Goal: Information Seeking & Learning: Learn about a topic

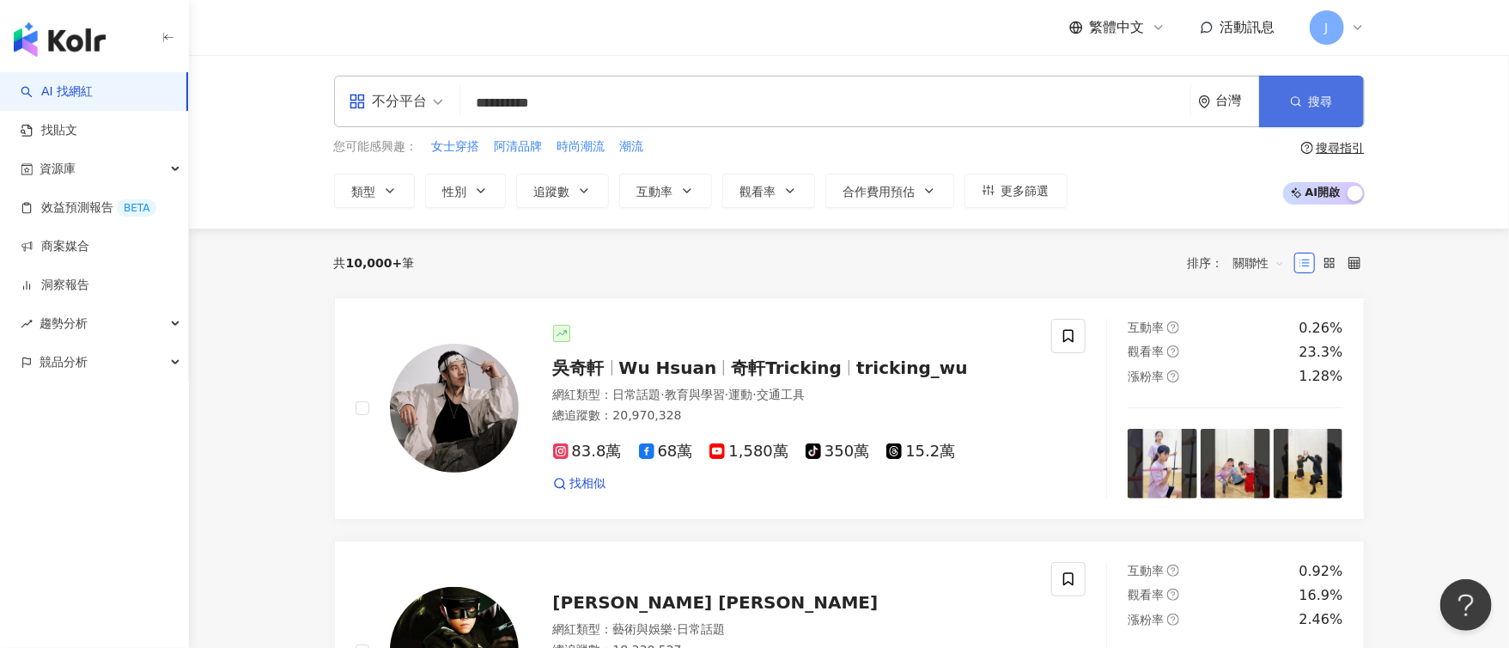
type input "**********"
click at [1295, 103] on icon "button" at bounding box center [1296, 101] width 12 height 12
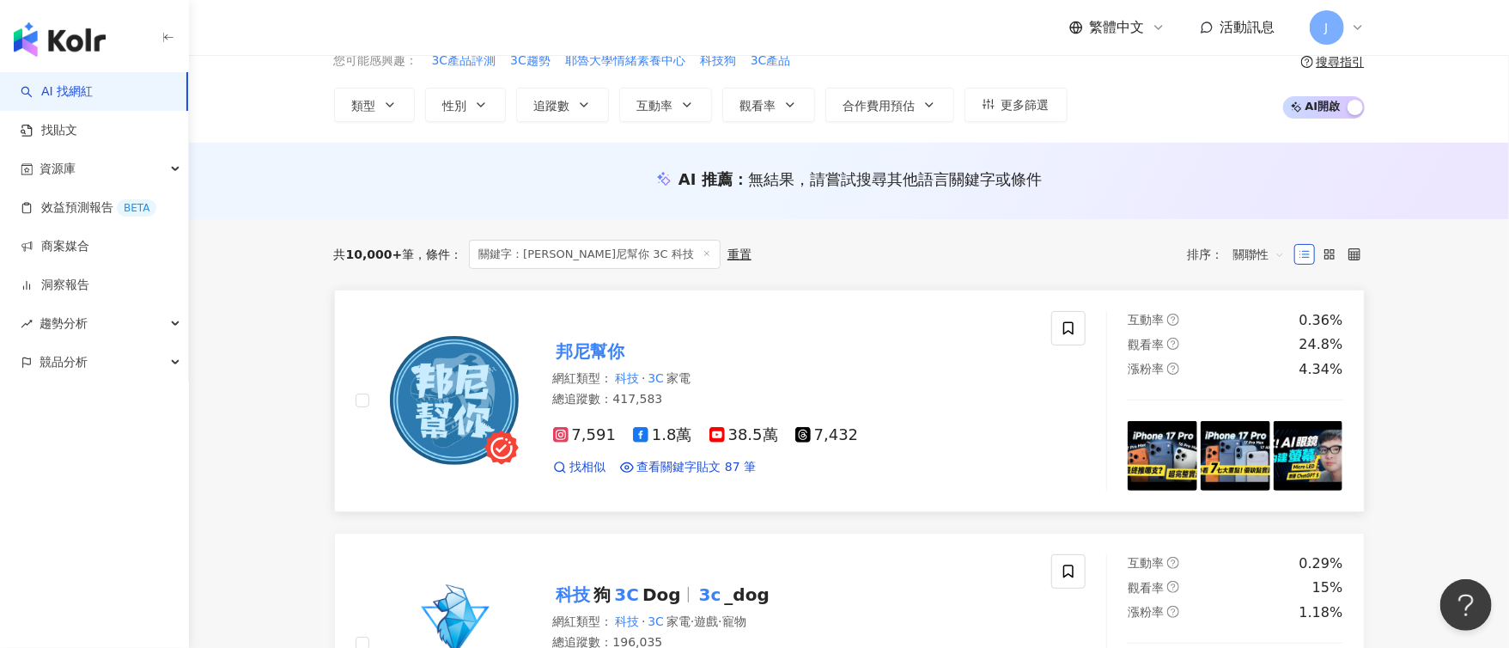
scroll to position [100, 0]
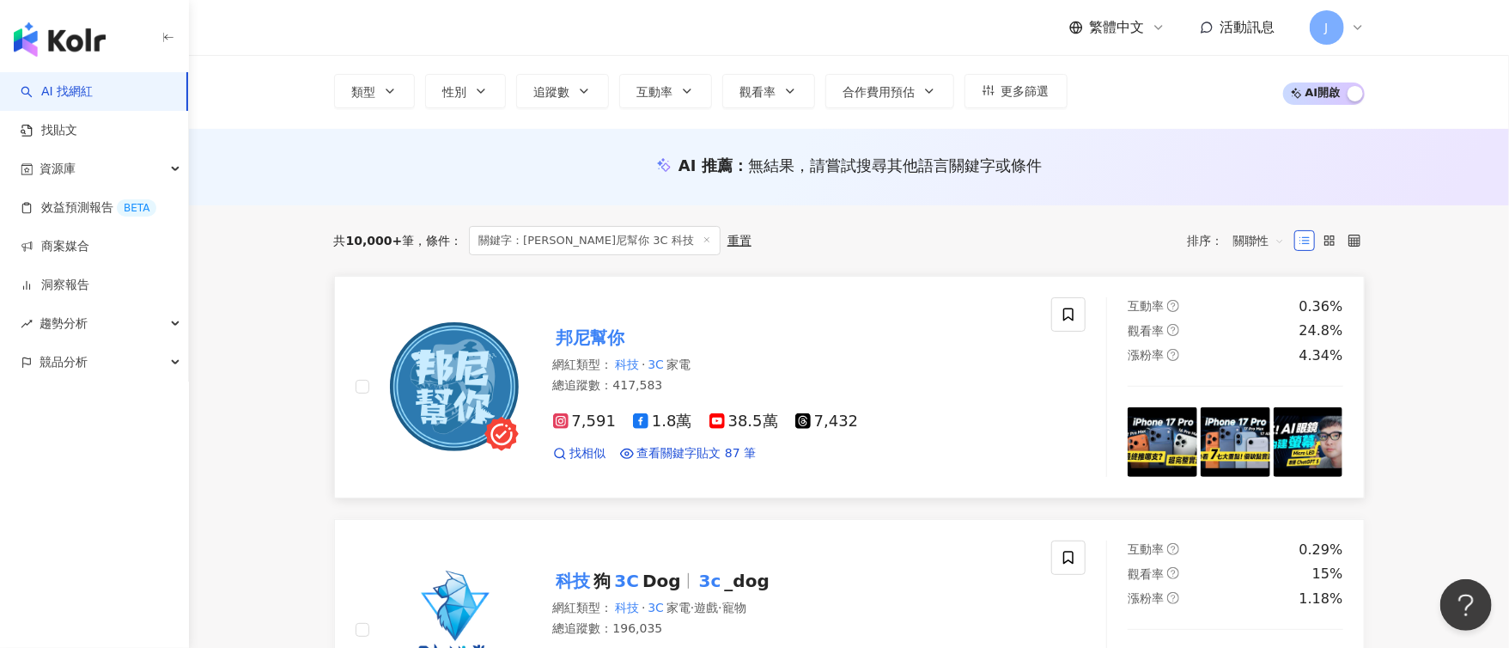
click at [600, 330] on mark "邦尼幫你" at bounding box center [591, 337] width 76 height 27
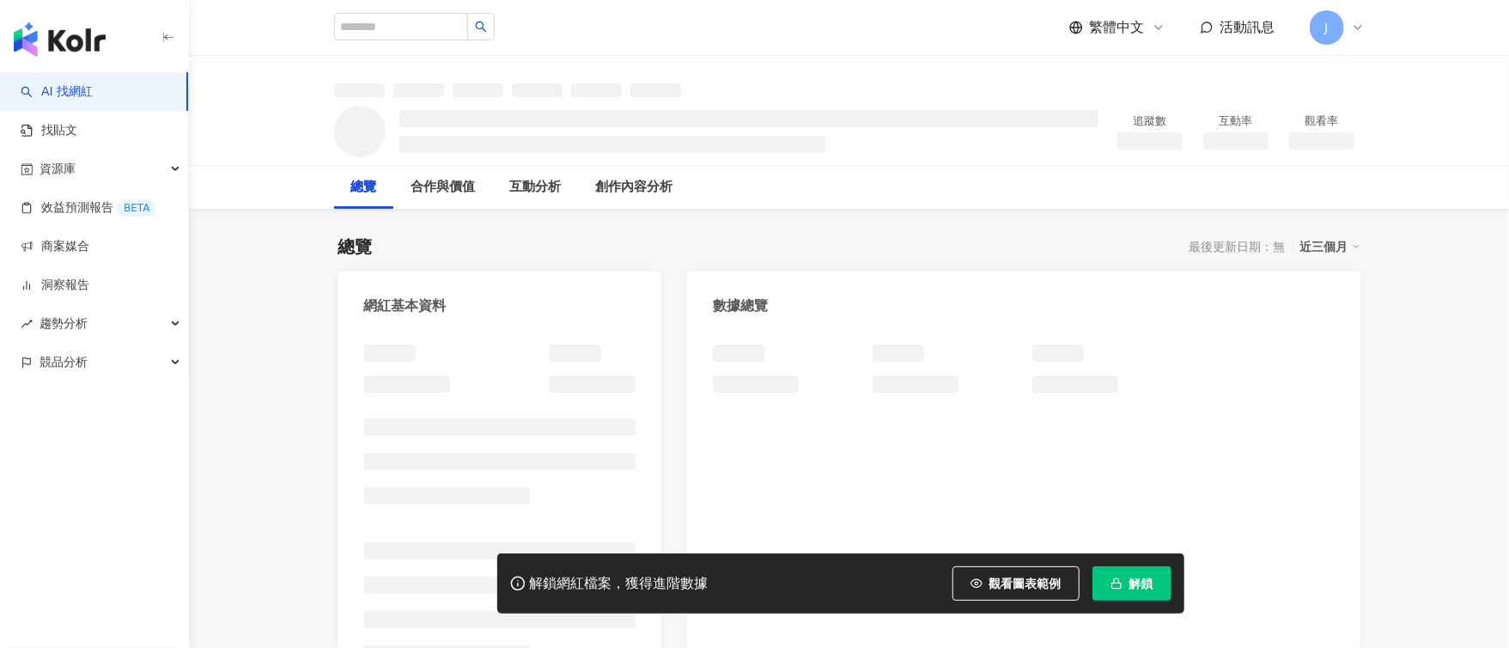
click at [1137, 583] on span "解鎖" at bounding box center [1142, 583] width 24 height 14
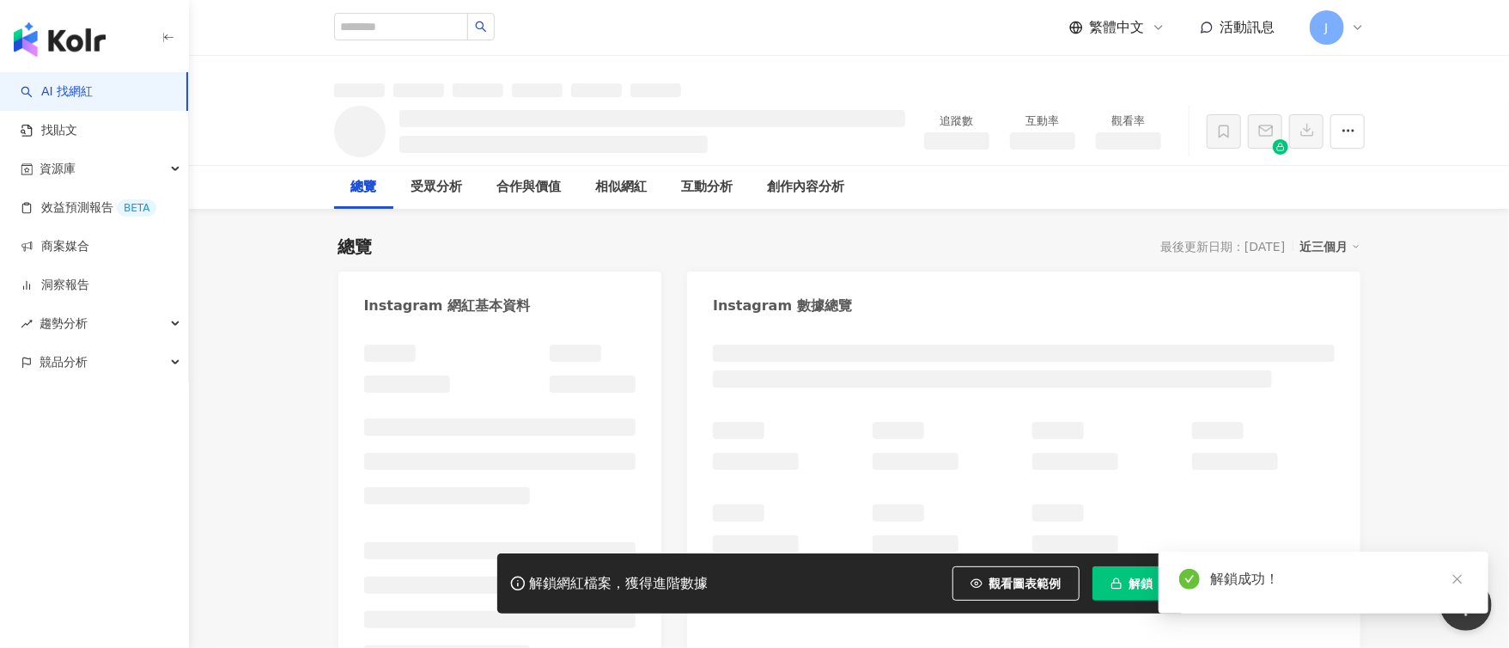
click at [934, 257] on div "總覽 最後更新日期：[DATE] 近三個月" at bounding box center [849, 247] width 1022 height 24
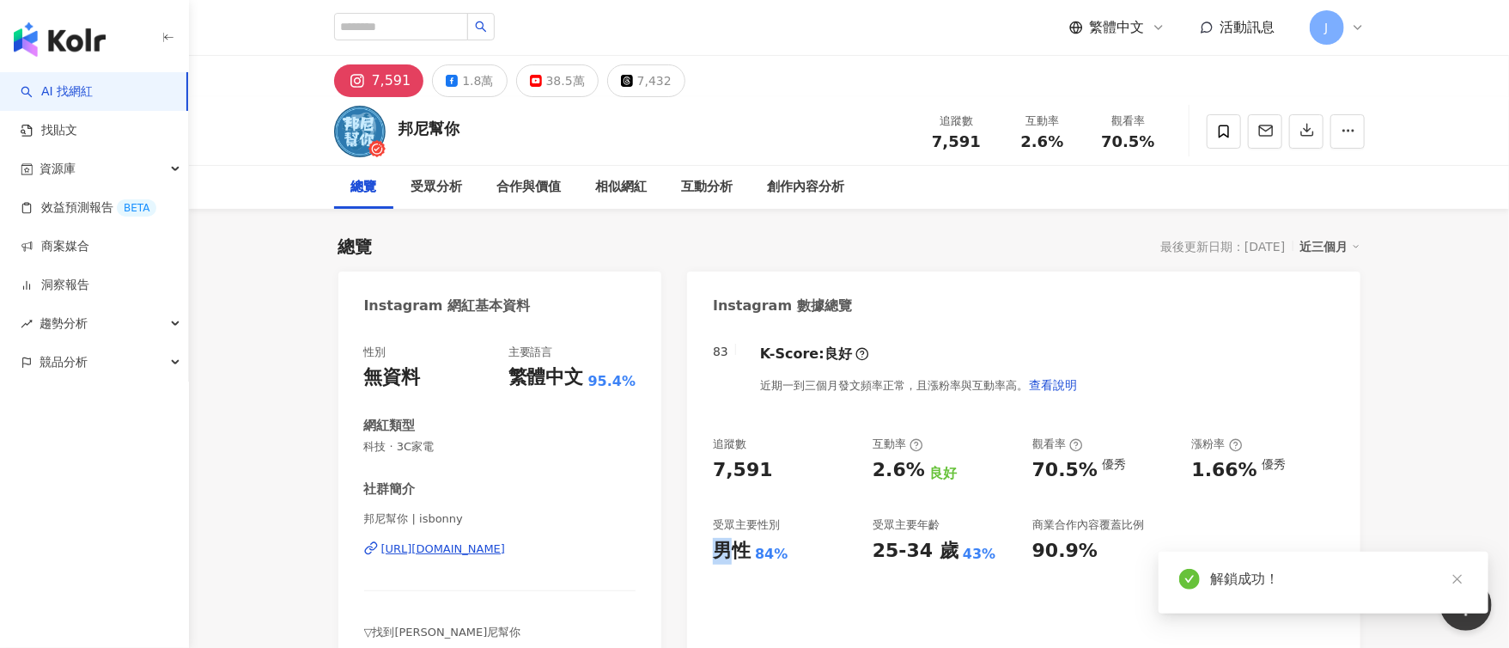
drag, startPoint x: 717, startPoint y: 557, endPoint x: 767, endPoint y: 558, distance: 49.8
click at [796, 557] on div "男性 84%" at bounding box center [784, 551] width 143 height 27
click at [762, 558] on div "84%" at bounding box center [771, 554] width 33 height 19
drag, startPoint x: 783, startPoint y: 557, endPoint x: 710, endPoint y: 552, distance: 74.0
click at [710, 552] on div "83 K-Score : 良好 近期一到三個月發文頻率正常，且漲粉率與互動率高。 查看說明 追蹤數 7,591 互動率 2.6% 良好 觀看率 70.5% 優…" at bounding box center [1023, 496] width 673 height 339
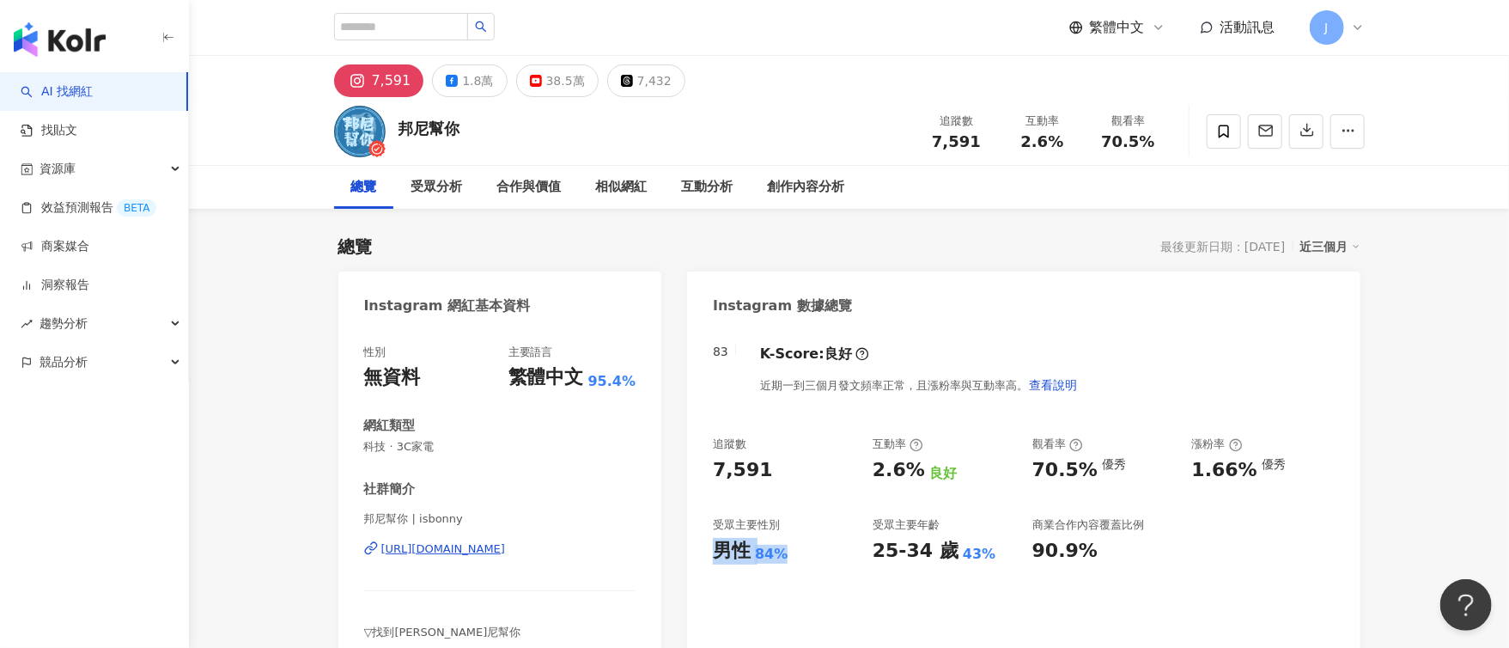
copy div "男性 84%"
click at [1056, 345] on div "K-Score : 良好 近期一到三個月發文頻率正常，且漲粉率與互動率高。 查看說明" at bounding box center [910, 373] width 335 height 58
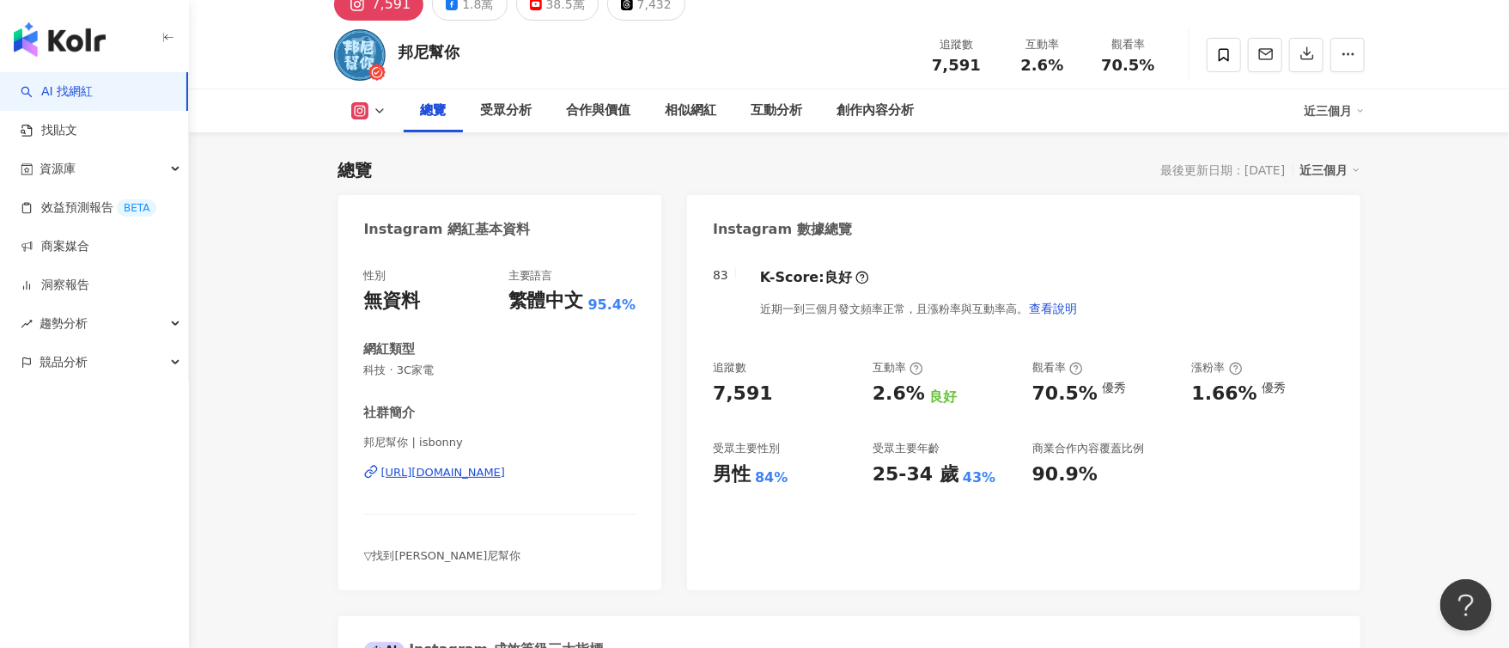
scroll to position [78, 0]
drag, startPoint x: 870, startPoint y: 480, endPoint x: 982, endPoint y: 475, distance: 111.8
click at [982, 475] on div "追蹤數 7,591 互動率 2.6% 良好 觀看率 70.5% 優秀 漲粉率 1.66% 優秀 受眾主要性別 男性 84% 受眾主要年齡 25-34 歲 43…" at bounding box center [1023, 421] width 621 height 127
copy div "25-34 歲 43%"
click at [817, 527] on div "83 K-Score : 良好 近期一到三個月發文頻率正常，且漲粉率與互動率高。 查看說明 追蹤數 7,591 互動率 2.6% 良好 觀看率 70.5% 優…" at bounding box center [1023, 418] width 673 height 339
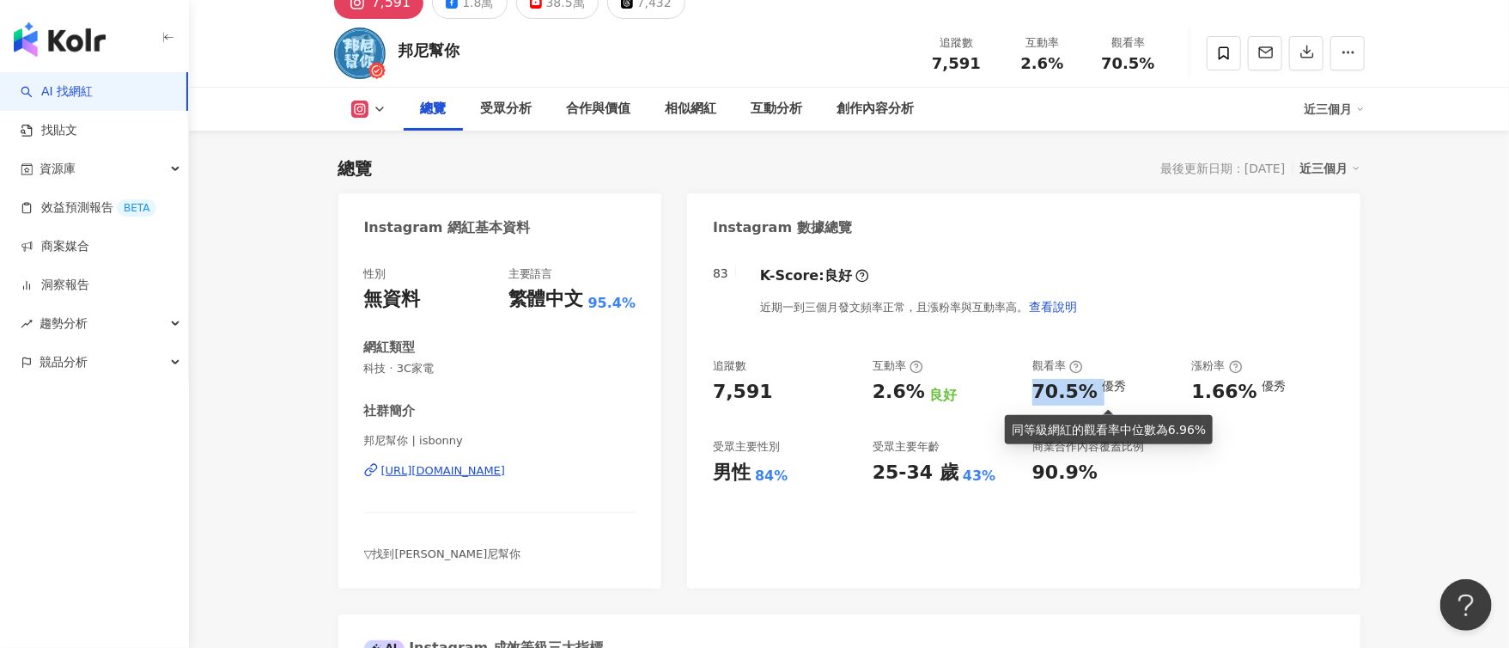
drag, startPoint x: 1030, startPoint y: 386, endPoint x: 1095, endPoint y: 393, distance: 65.7
click at [1095, 393] on div "追蹤數 7,591 互動率 2.6% 良好 觀看率 70.5% 優秀 漲粉率 1.66% 優秀 受眾主要性別 男性 84% 受眾主要年齡 25-34 歲 43…" at bounding box center [1023, 421] width 621 height 127
copy div "70.5%"
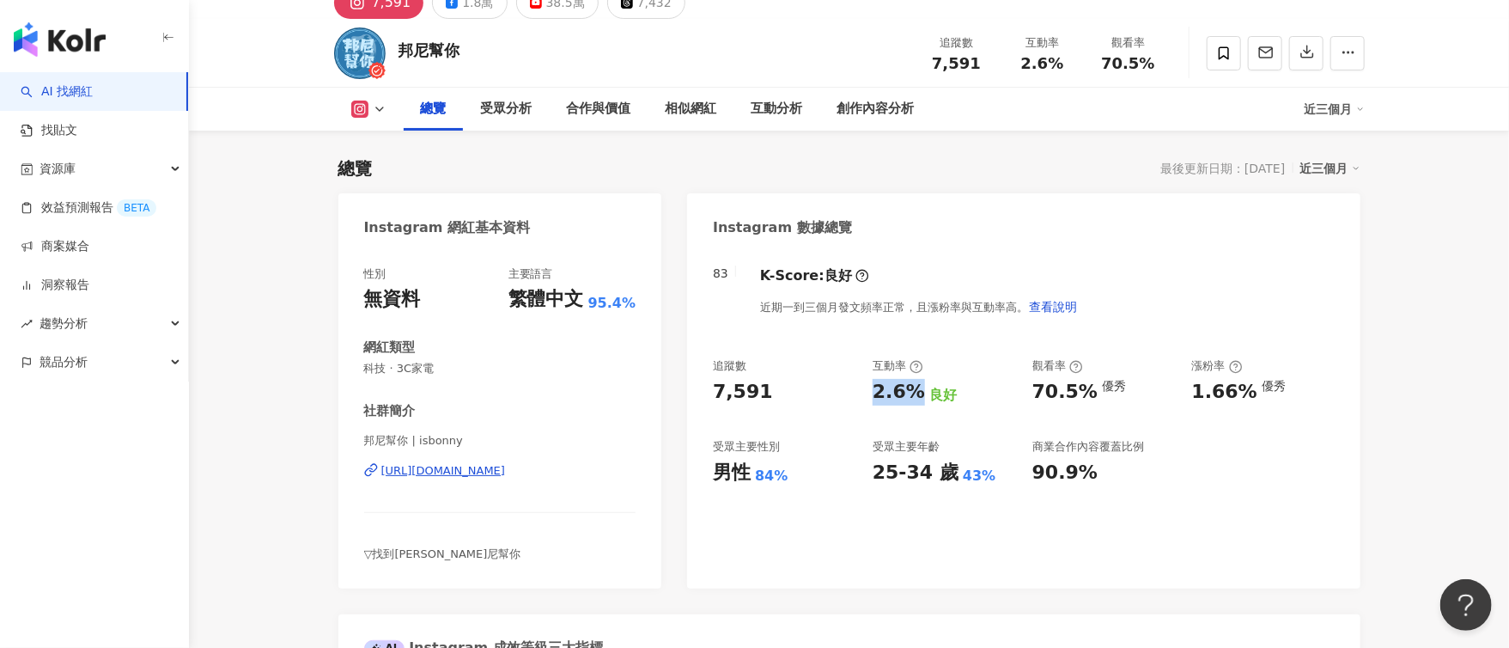
drag, startPoint x: 875, startPoint y: 399, endPoint x: 916, endPoint y: 397, distance: 40.4
click at [916, 397] on div "2.6%" at bounding box center [899, 392] width 52 height 27
copy div "2.6%"
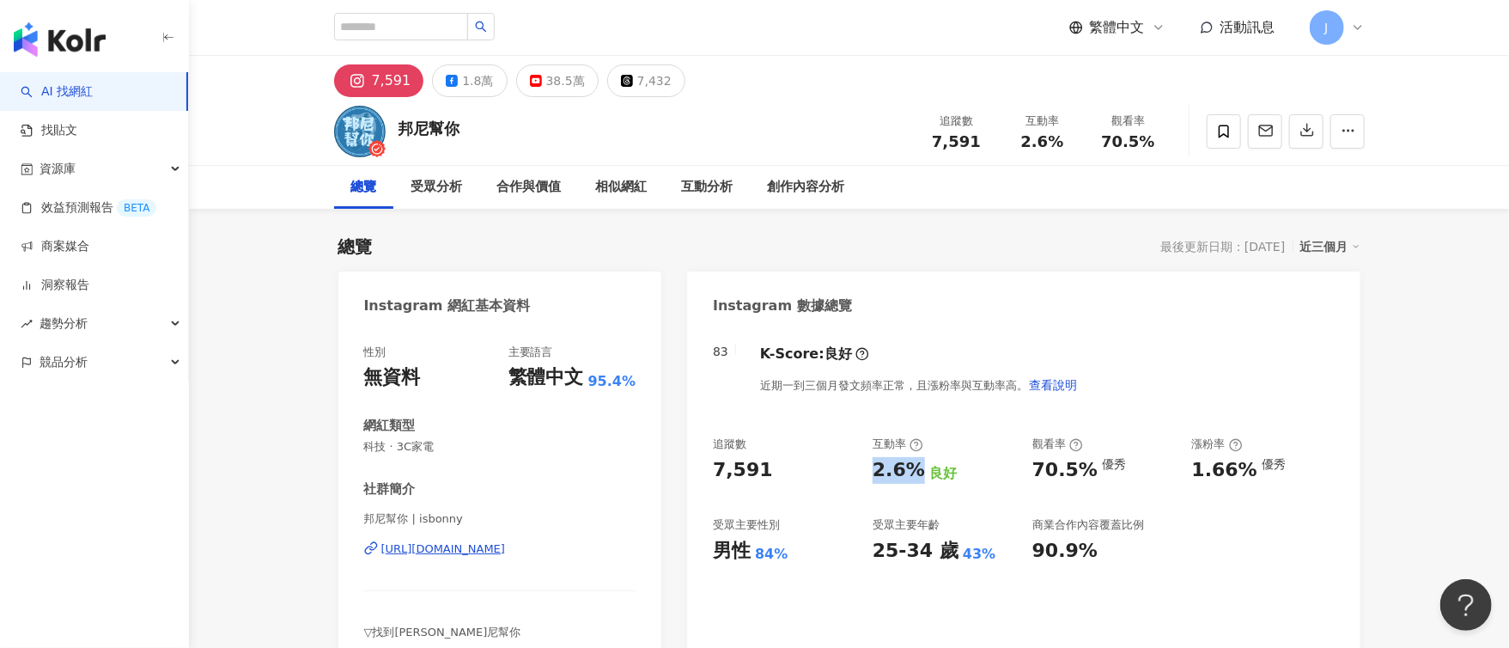
click at [93, 94] on link "AI 找網紅" at bounding box center [57, 91] width 72 height 17
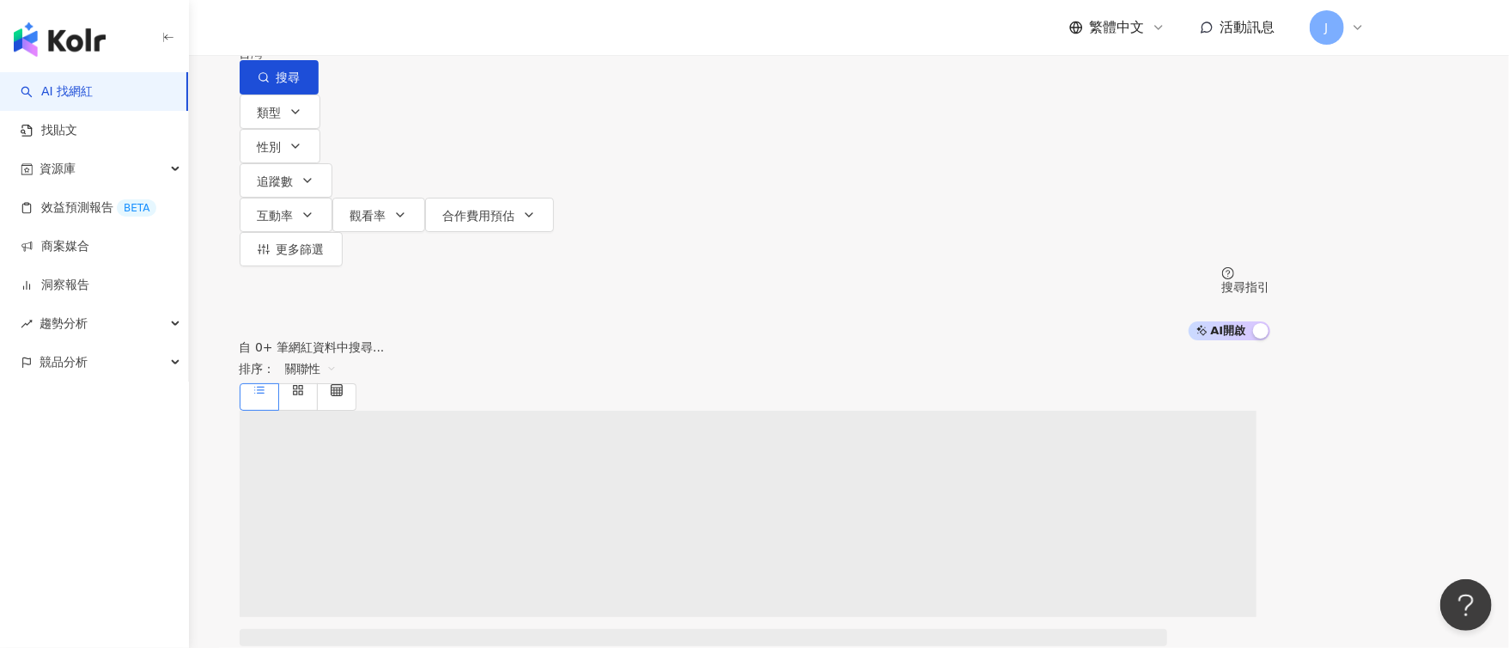
click at [490, 33] on input "search" at bounding box center [420, 16] width 139 height 33
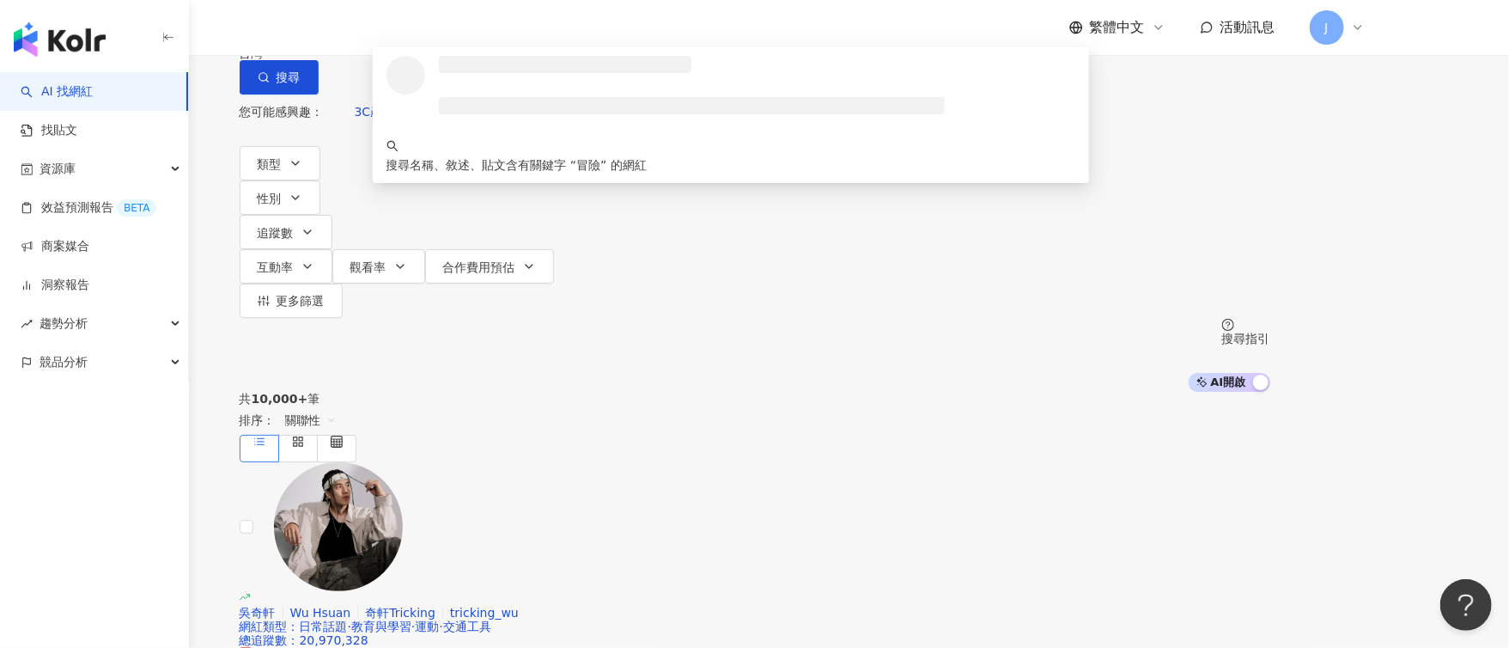
click at [326, 29] on span "不分平台" at bounding box center [288, 15] width 76 height 27
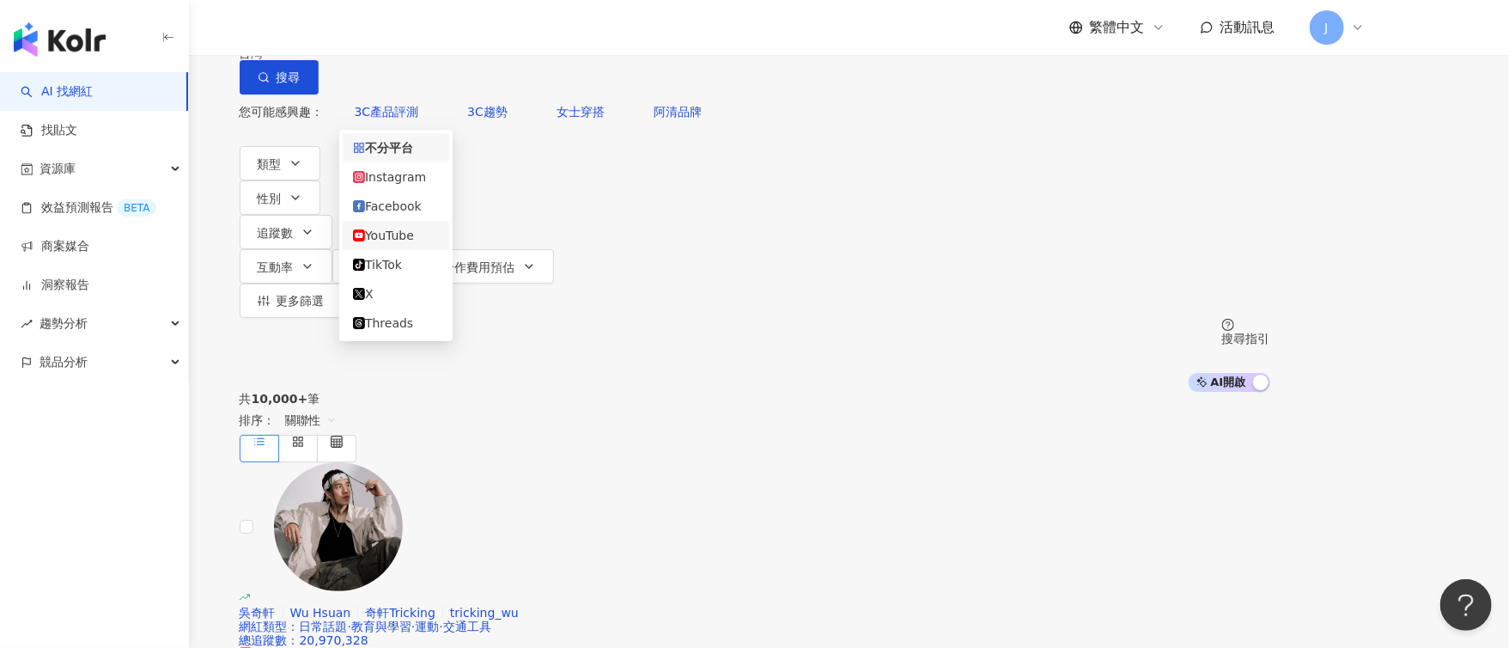
click at [409, 245] on div "YouTube" at bounding box center [396, 235] width 86 height 19
click at [270, 84] on span "button" at bounding box center [264, 77] width 12 height 14
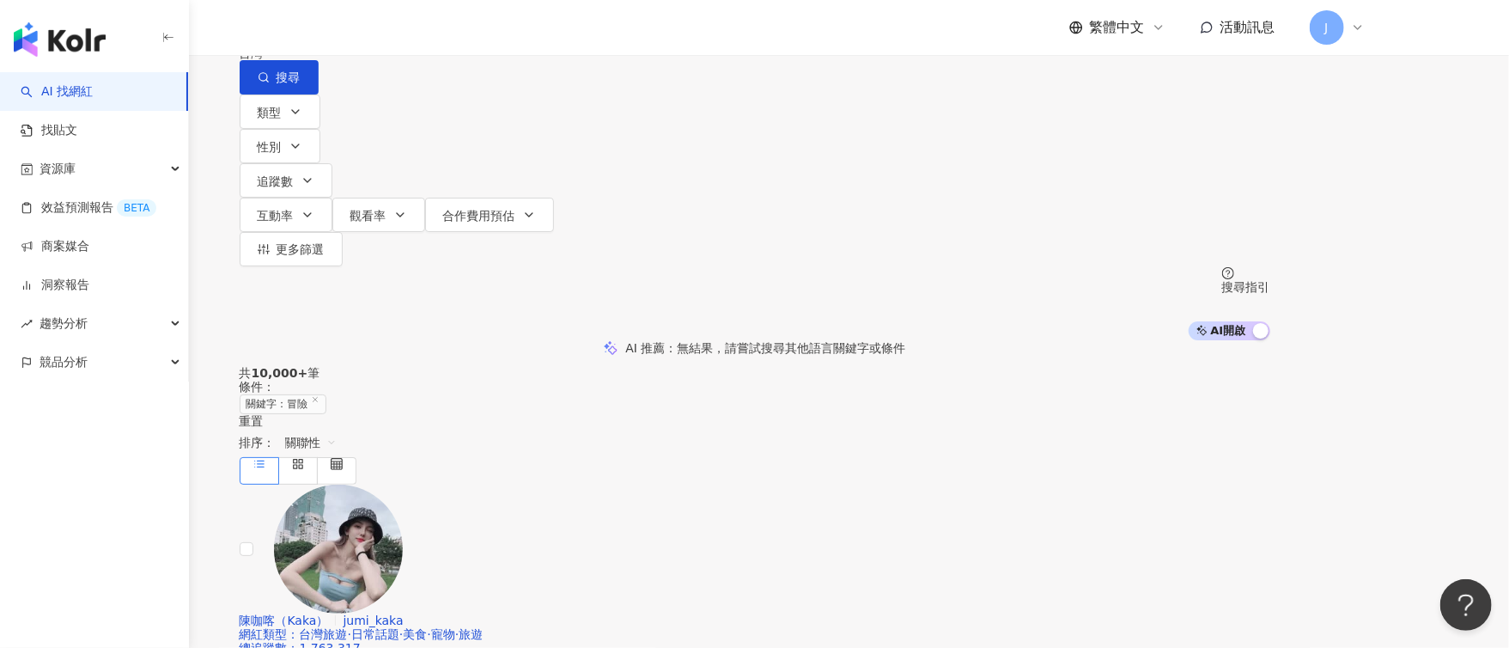
click at [490, 33] on input "**" at bounding box center [420, 16] width 139 height 33
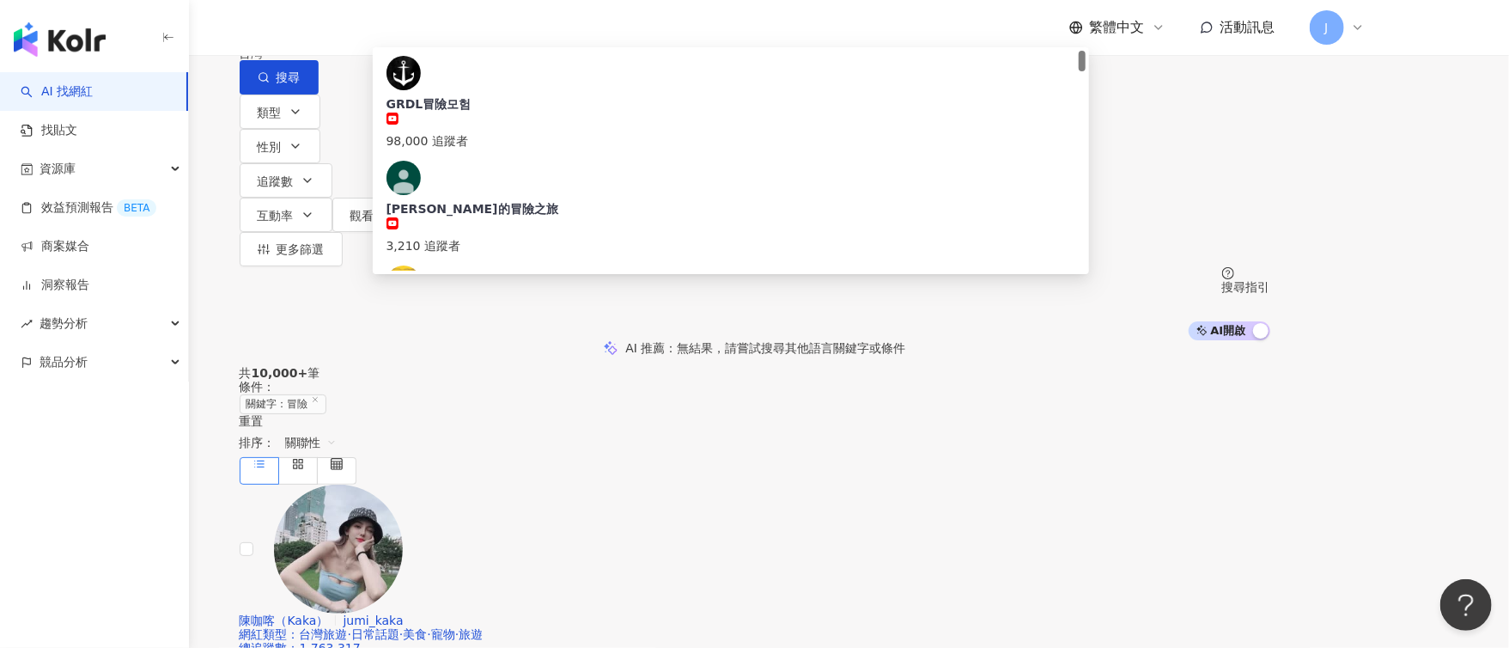
type input "*"
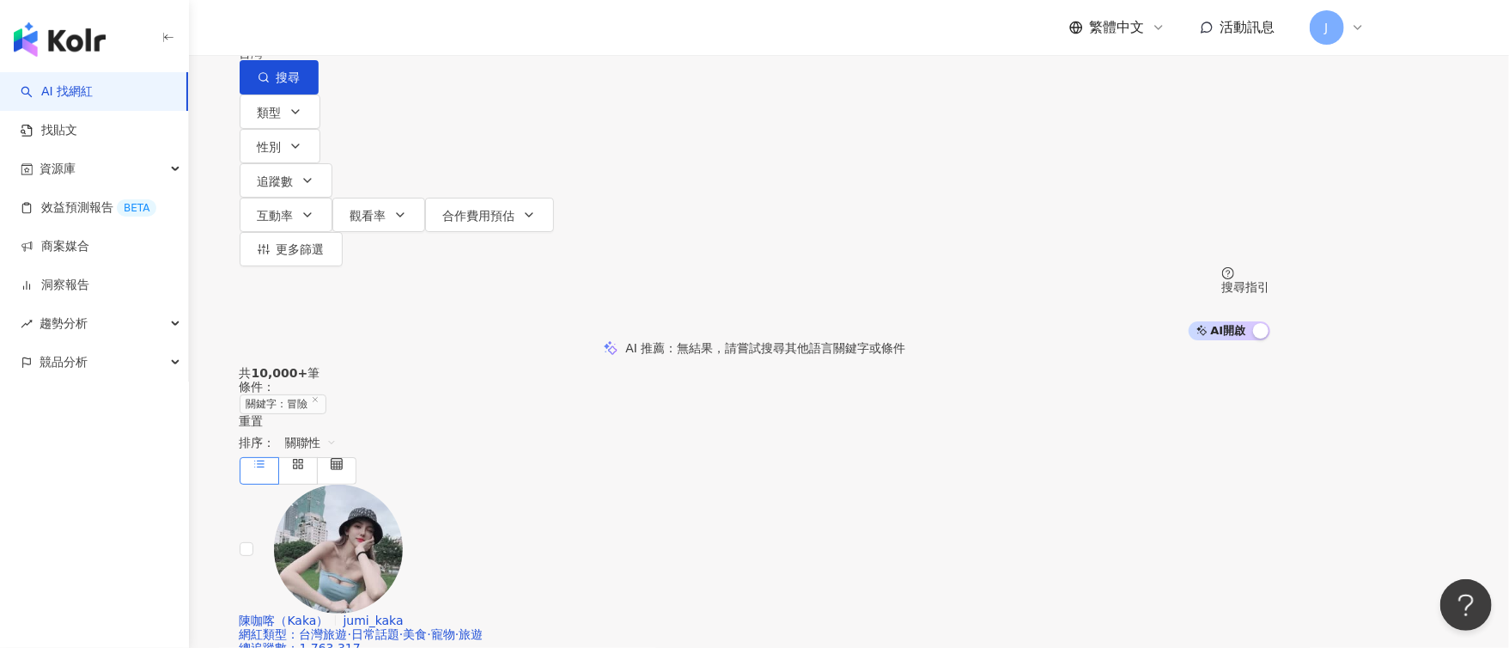
type input "****"
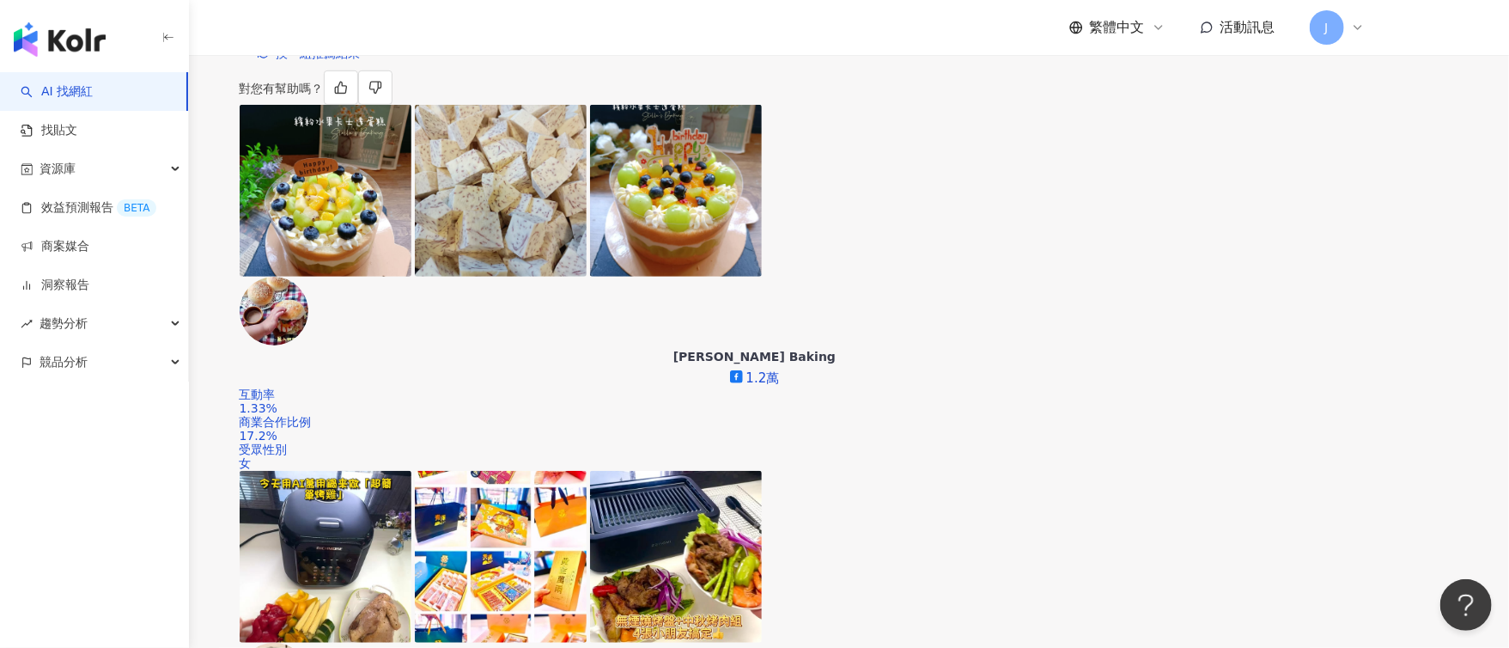
scroll to position [477, 0]
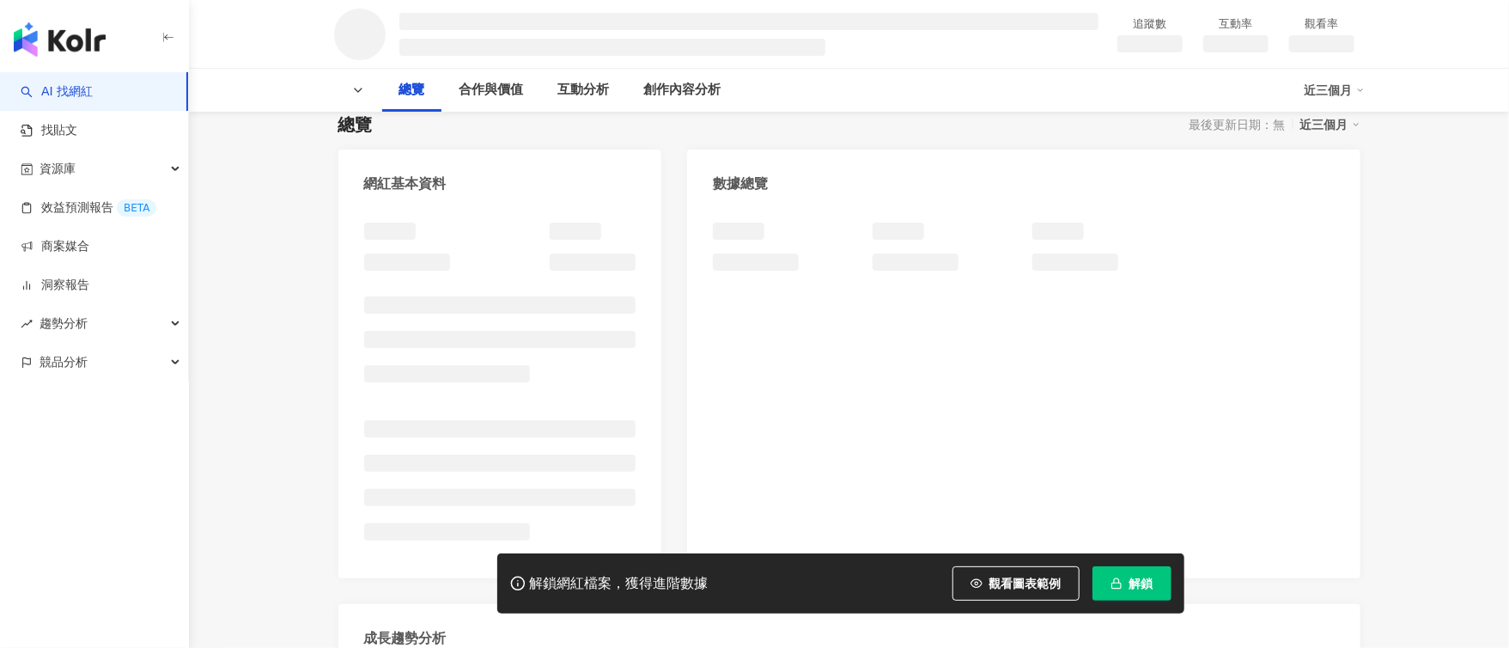
scroll to position [126, 0]
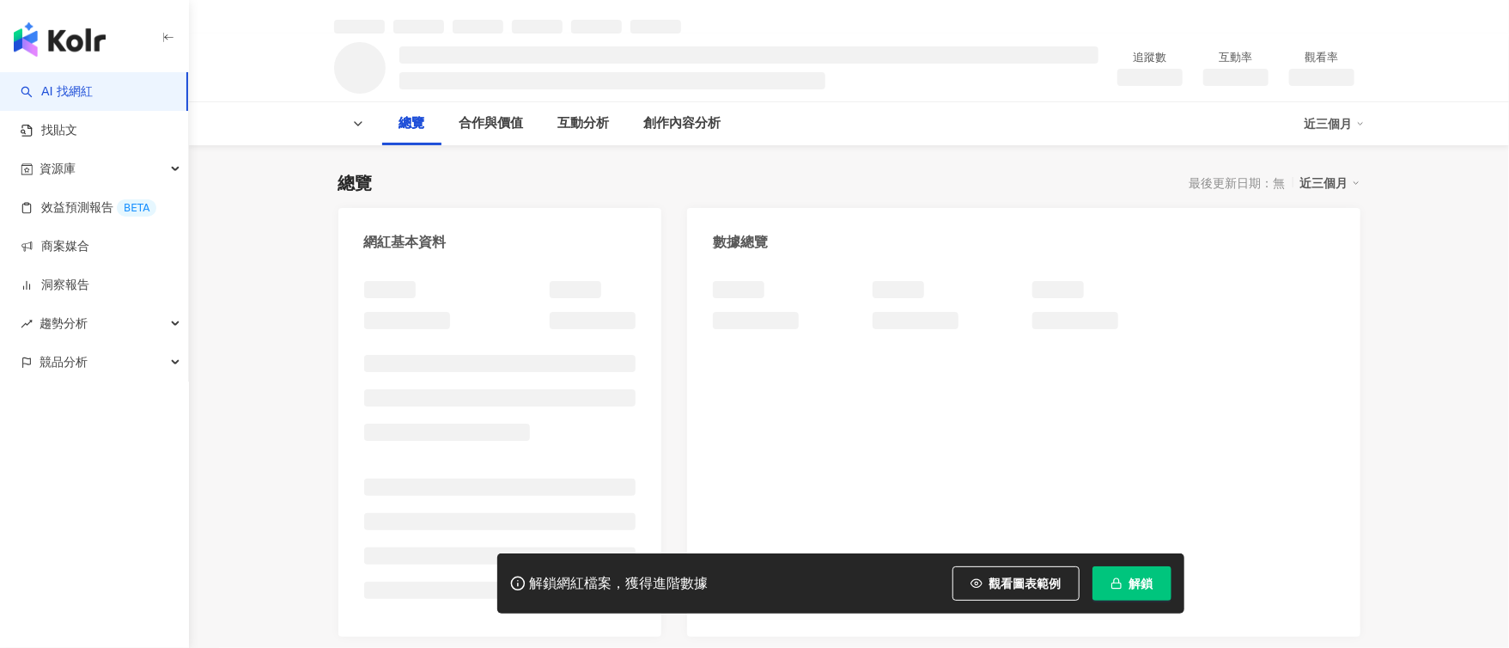
click at [1162, 579] on button "解鎖" at bounding box center [1132, 583] width 79 height 34
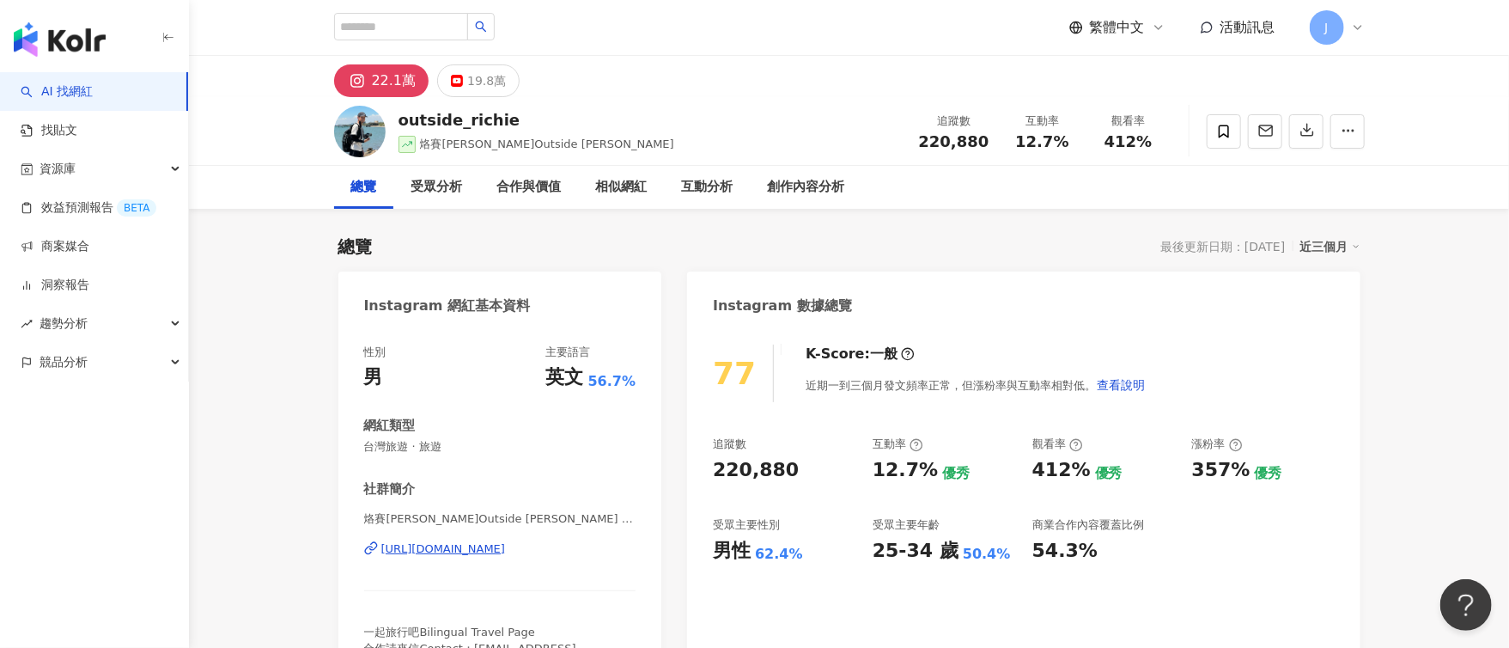
drag, startPoint x: 874, startPoint y: 469, endPoint x: 914, endPoint y: 468, distance: 40.4
click at [930, 472] on div "12.7%" at bounding box center [905, 470] width 65 height 27
copy div "12.7%"
drag, startPoint x: 867, startPoint y: 545, endPoint x: 948, endPoint y: 557, distance: 82.5
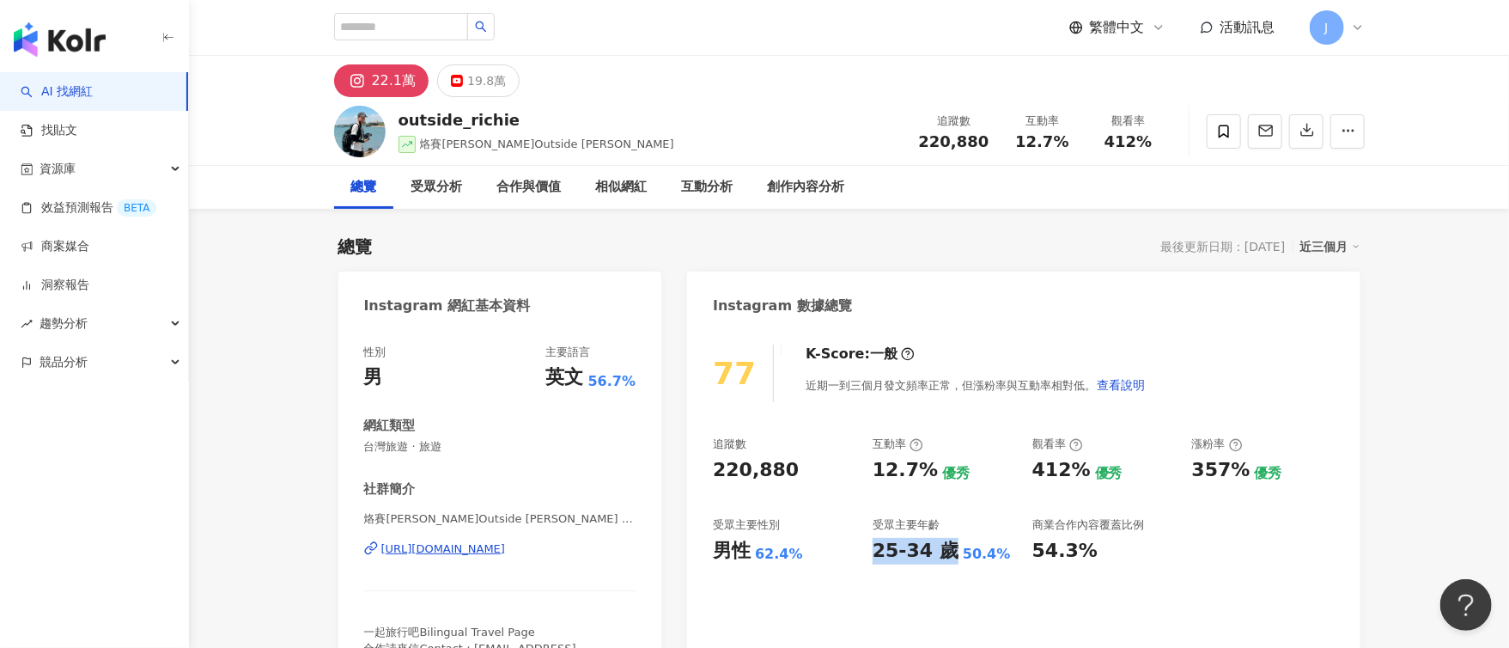
click at [948, 557] on div "追蹤數 220,880 互動率 12.7% 優秀 觀看率 412% 優秀 漲粉率 357% 優秀 受眾主要性別 男性 62.4% 受眾主要年齡 25-34 歲…" at bounding box center [1023, 499] width 621 height 127
copy div "25-34 歲"
drag, startPoint x: 1104, startPoint y: 423, endPoint x: 1095, endPoint y: 426, distance: 9.3
click at [1102, 424] on div "77 K-Score : 一般 近期一到三個月發文頻率正常，但漲粉率與互動率相對低。 查看說明 追蹤數 220,880 互動率 12.7% 優秀 觀看率 41…" at bounding box center [1023, 512] width 673 height 370
drag, startPoint x: 715, startPoint y: 552, endPoint x: 777, endPoint y: 552, distance: 62.7
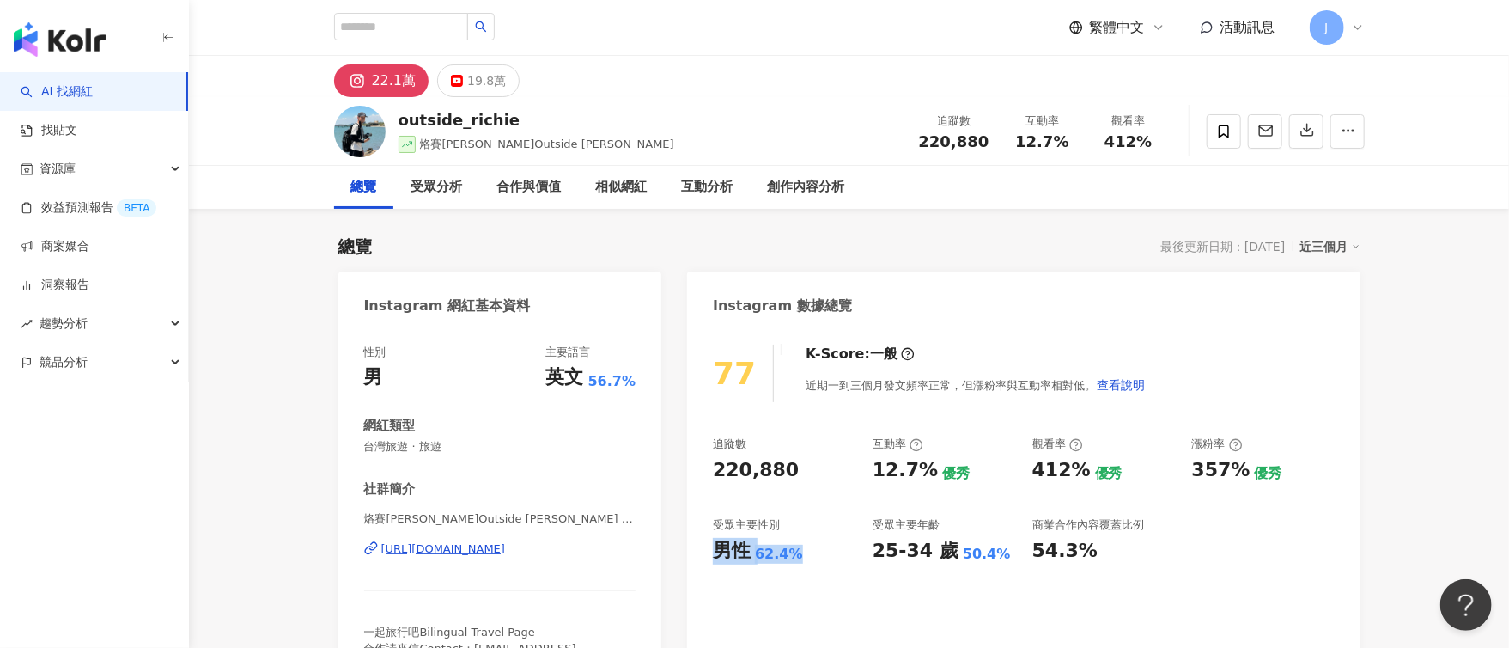
click at [823, 563] on div "男性 62.4%" at bounding box center [784, 551] width 143 height 27
copy div "男性 62.4%"
drag, startPoint x: 1031, startPoint y: 474, endPoint x: 1083, endPoint y: 480, distance: 52.7
click at [1083, 480] on div "追蹤數 220,880 互動率 12.7% 優秀 觀看率 412% 優秀 漲粉率 357% 優秀 受眾主要性別 男性 62.4% 受眾主要年齡 25-34 歲…" at bounding box center [1023, 499] width 621 height 127
copy div "412%"
